Goal: Information Seeking & Learning: Learn about a topic

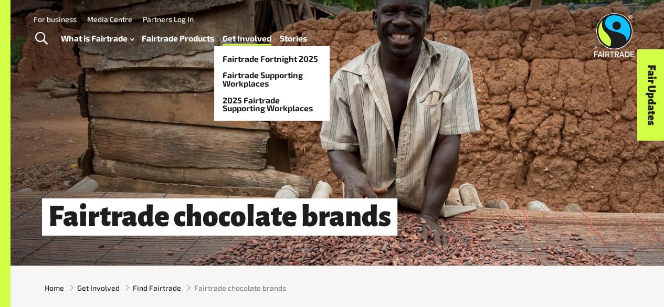
click at [258, 39] on link "Get Involved" at bounding box center [247, 38] width 49 height 15
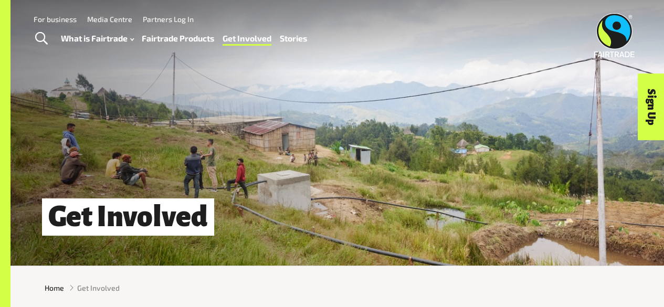
click at [184, 41] on link "Fairtrade Products" at bounding box center [178, 38] width 72 height 15
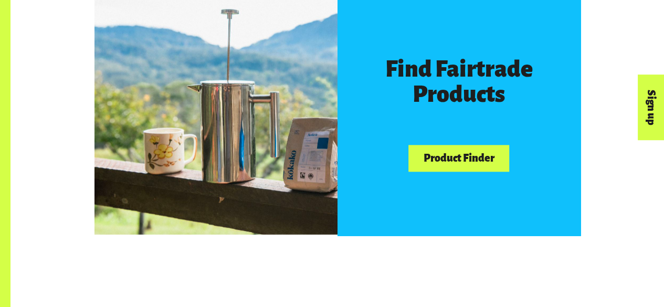
scroll to position [577, 0]
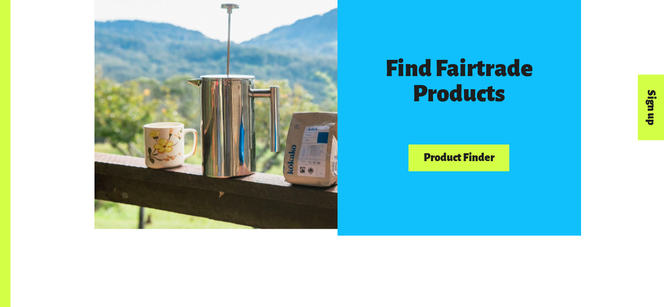
click at [458, 166] on link "Product Finder" at bounding box center [459, 157] width 101 height 27
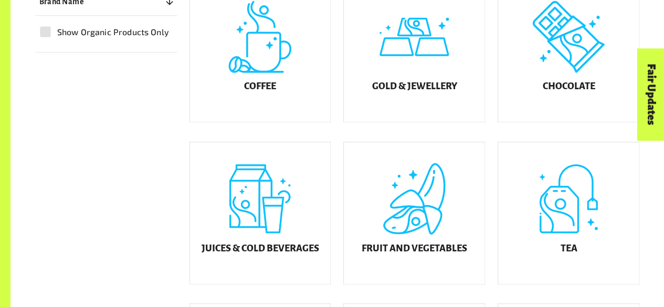
scroll to position [328, 0]
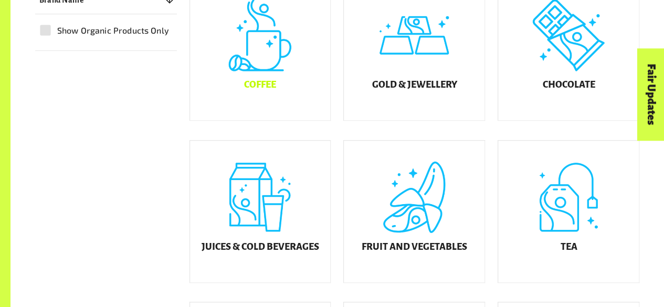
click at [279, 73] on div "Coffee" at bounding box center [260, 49] width 141 height 142
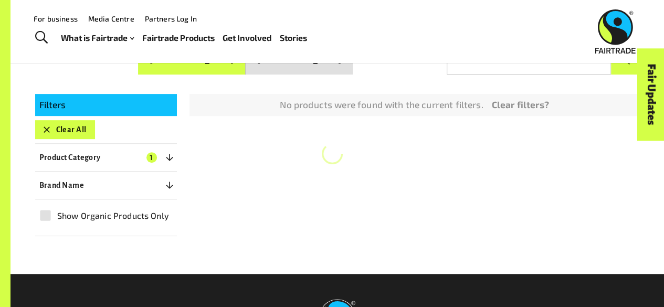
scroll to position [159, 0]
